Goal: Obtain resource: Obtain resource

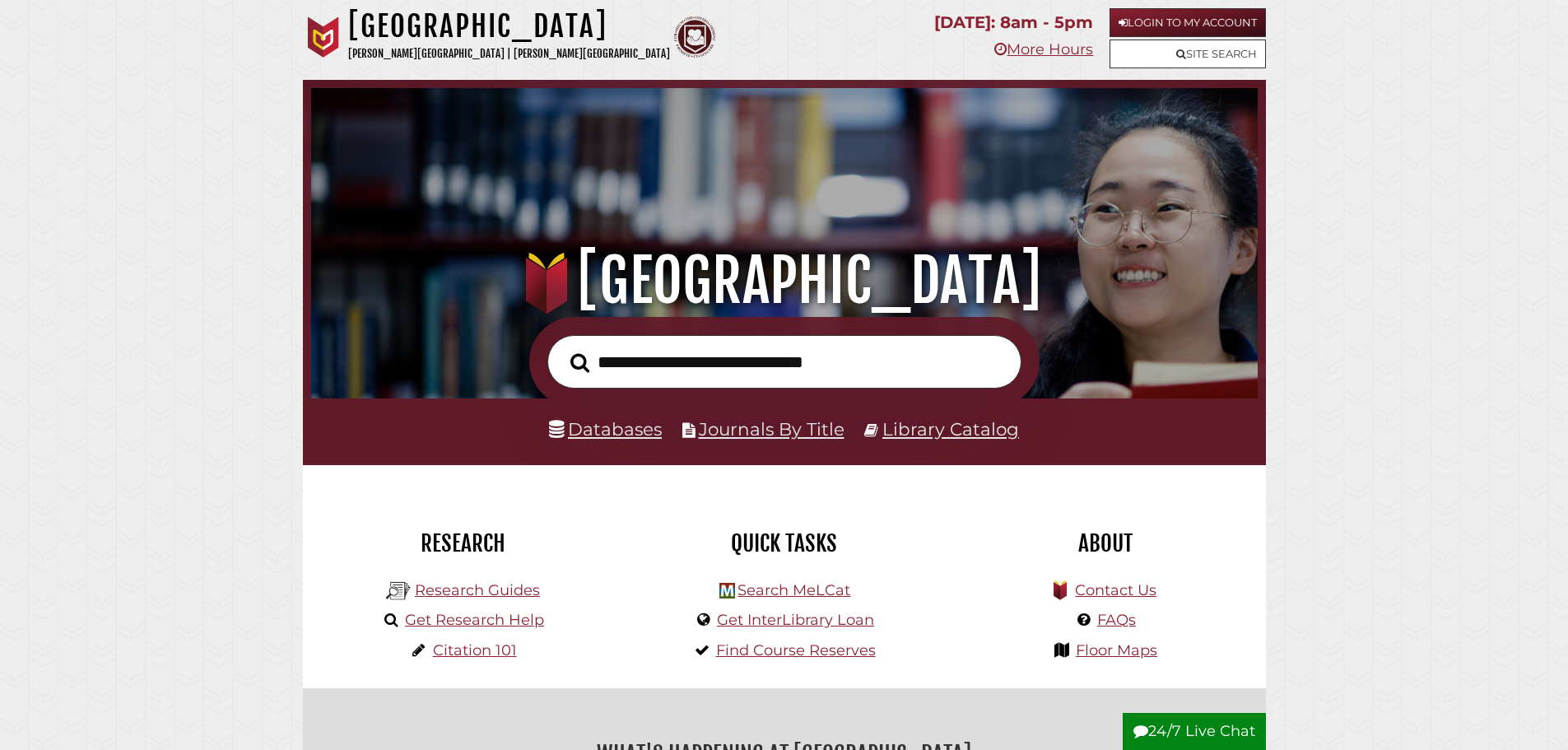
scroll to position [313, 938]
click at [846, 623] on link "Get InterLibrary Loan" at bounding box center [795, 620] width 157 height 19
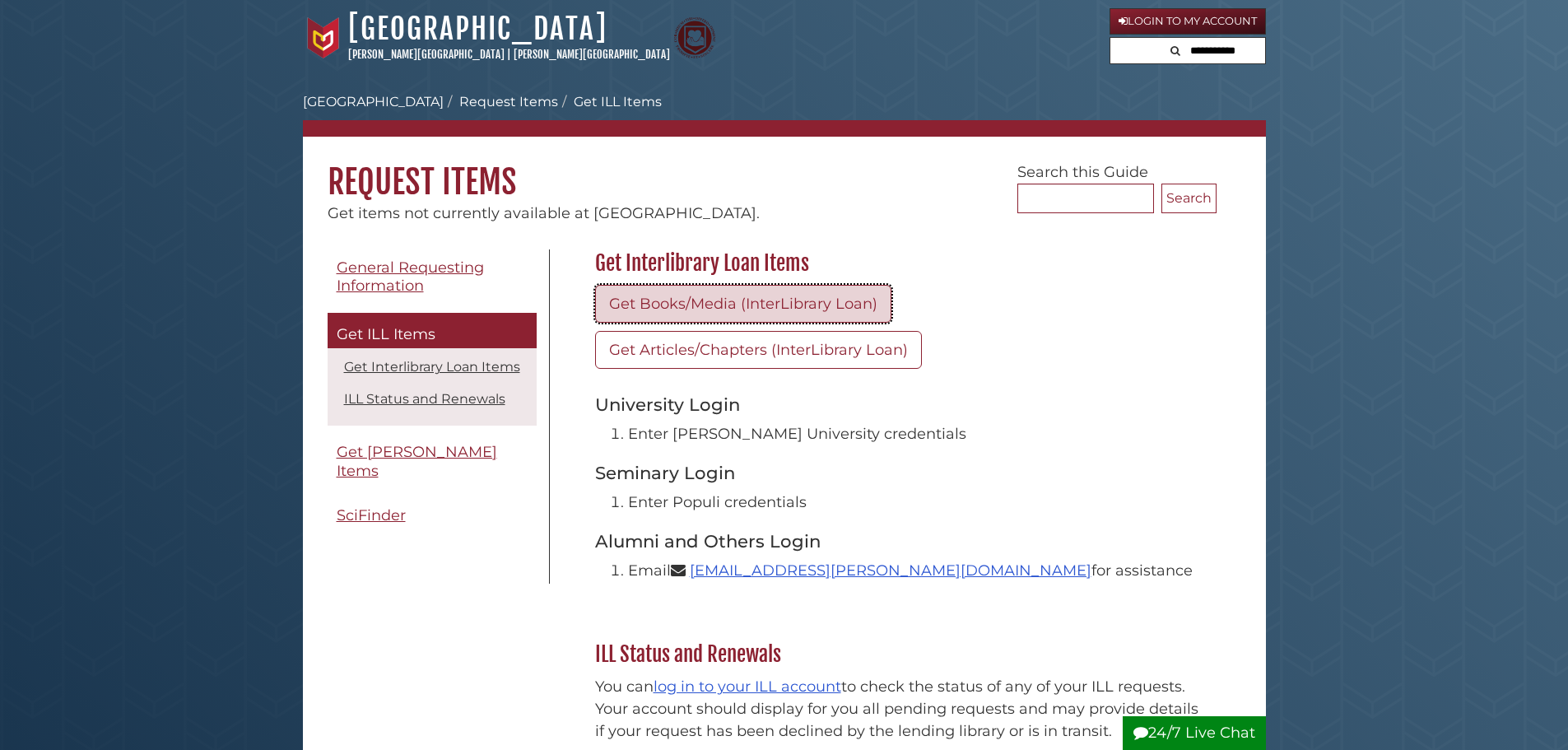
click at [736, 289] on link "Get Books/Media (InterLibrary Loan)" at bounding box center [743, 304] width 296 height 38
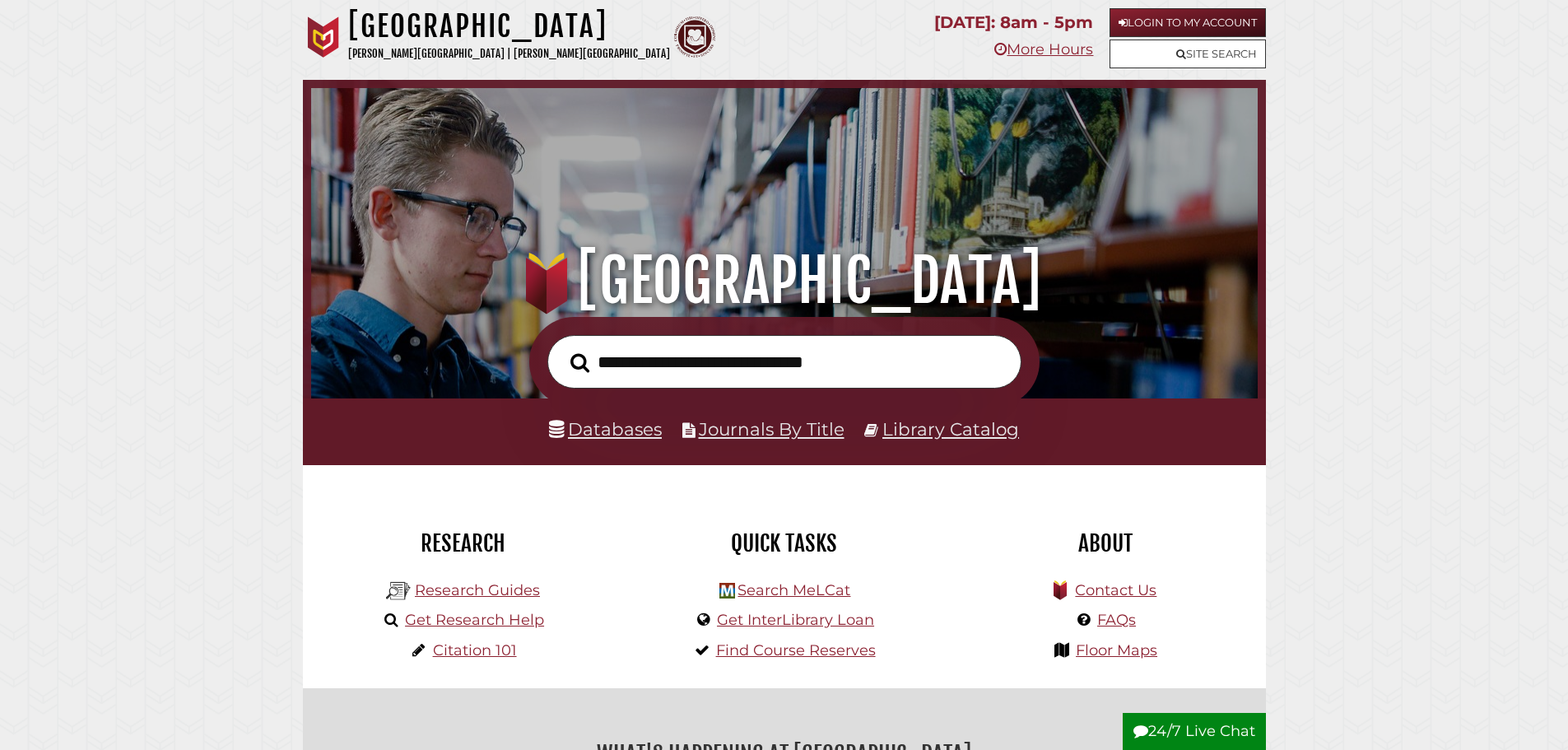
scroll to position [313, 938]
click at [959, 634] on div ".heklogo-cls-1 { fill: url(#linear-gradient); } .heklogo-cls-1, .heklogo-cls-2,…" at bounding box center [1106, 624] width 296 height 99
click at [808, 624] on link "Get InterLibrary Loan" at bounding box center [795, 620] width 157 height 19
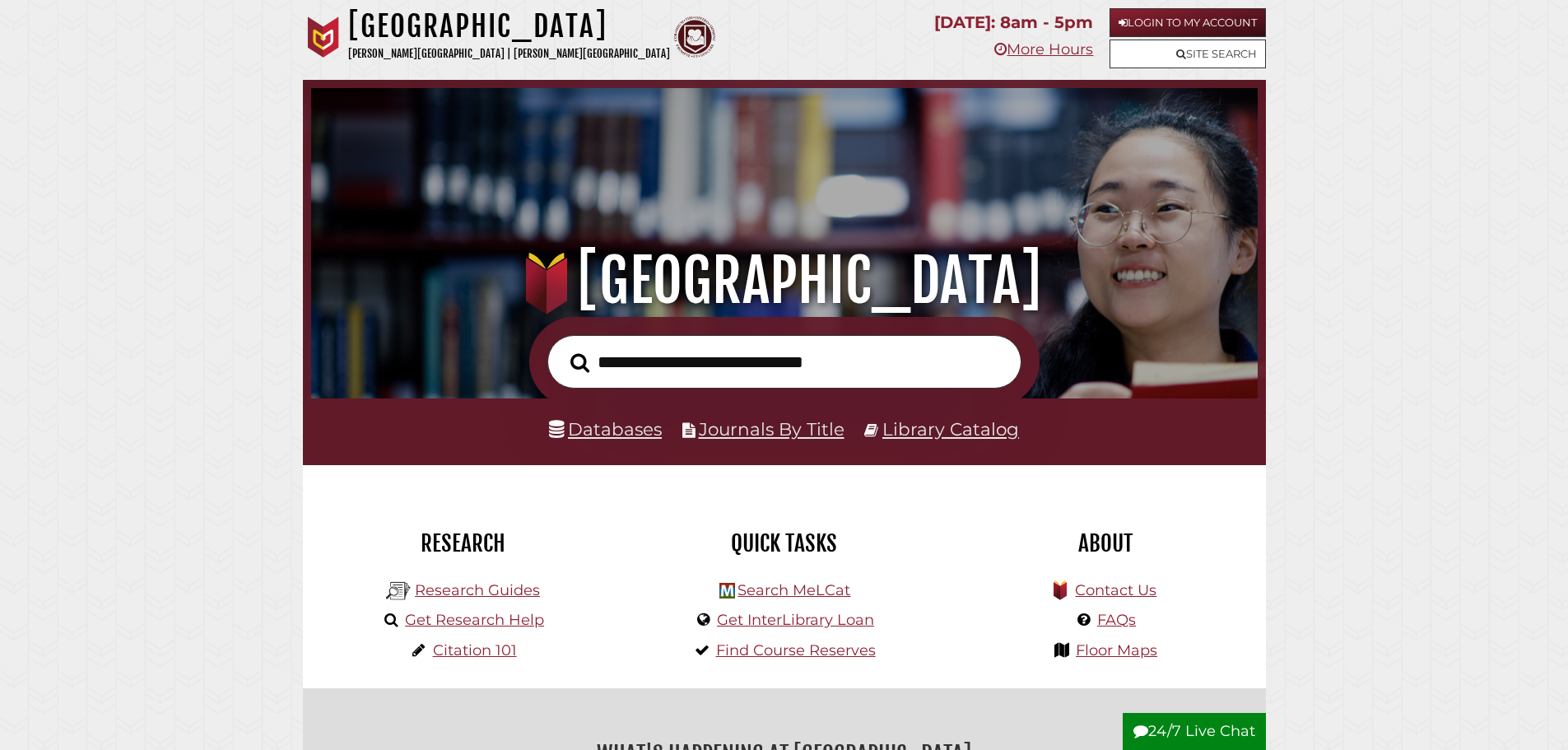
scroll to position [313, 938]
click at [838, 620] on link "Get InterLibrary Loan" at bounding box center [795, 620] width 157 height 19
